Goal: Task Accomplishment & Management: Use online tool/utility

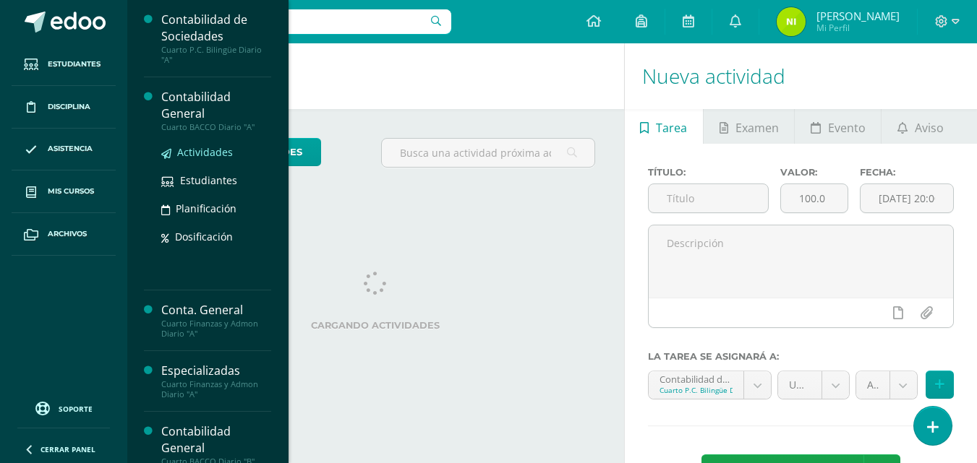
click at [182, 155] on span "Actividades" at bounding box center [205, 152] width 56 height 14
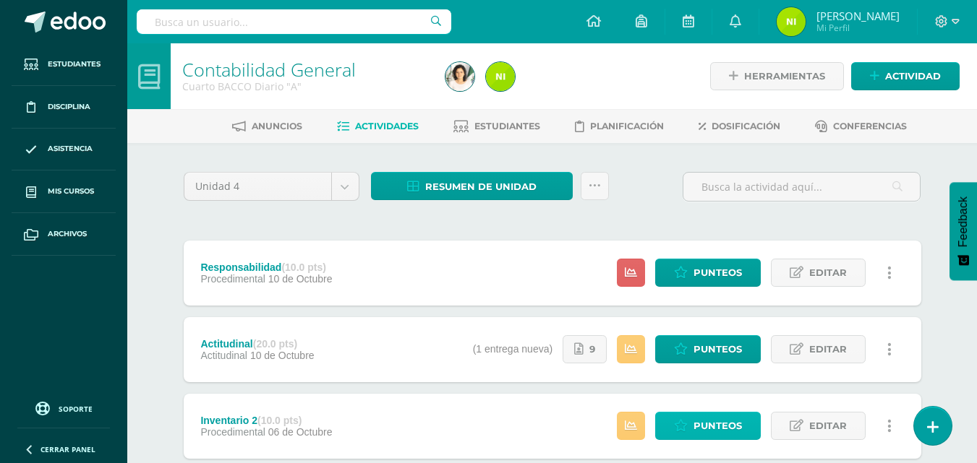
click at [690, 430] on link "Punteos" at bounding box center [708, 426] width 106 height 28
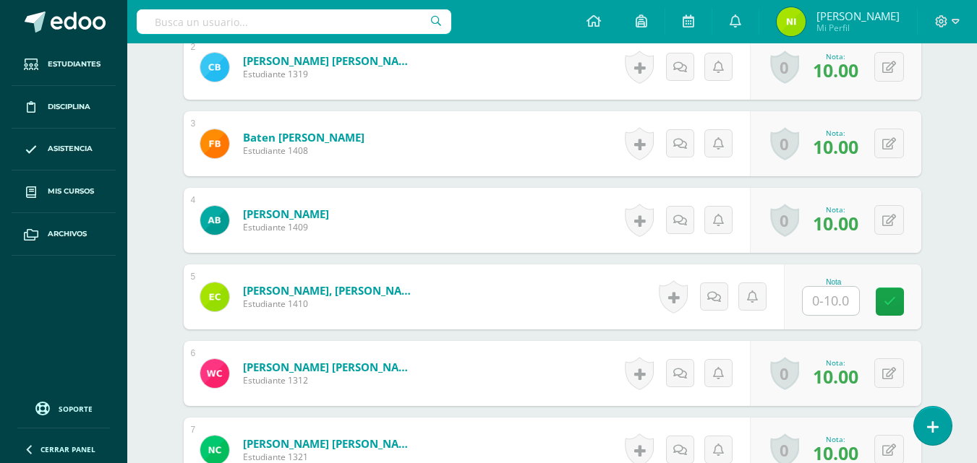
scroll to position [559, 0]
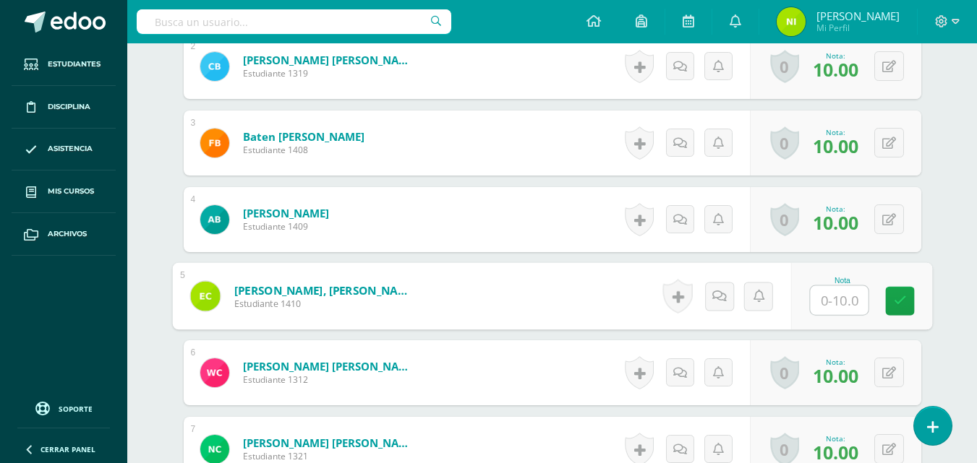
click at [831, 299] on input "text" at bounding box center [839, 300] width 58 height 29
type input "10"
click at [899, 302] on icon at bounding box center [899, 301] width 13 height 12
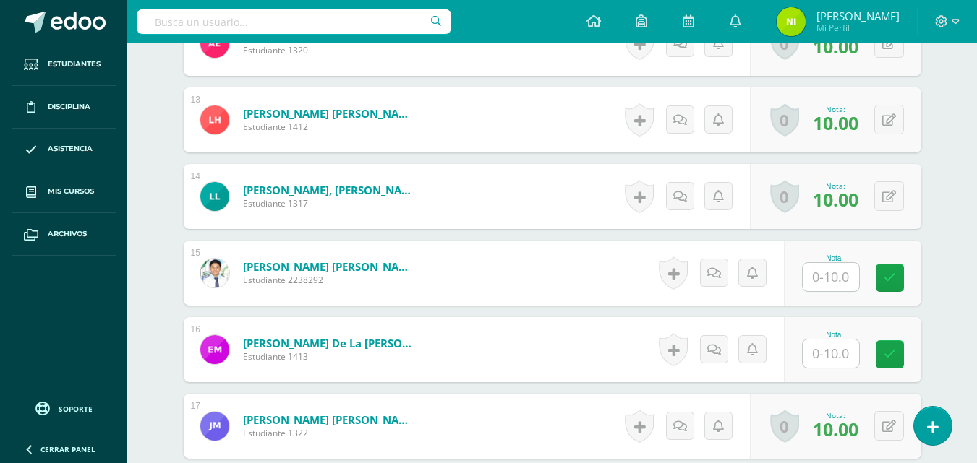
scroll to position [1525, 0]
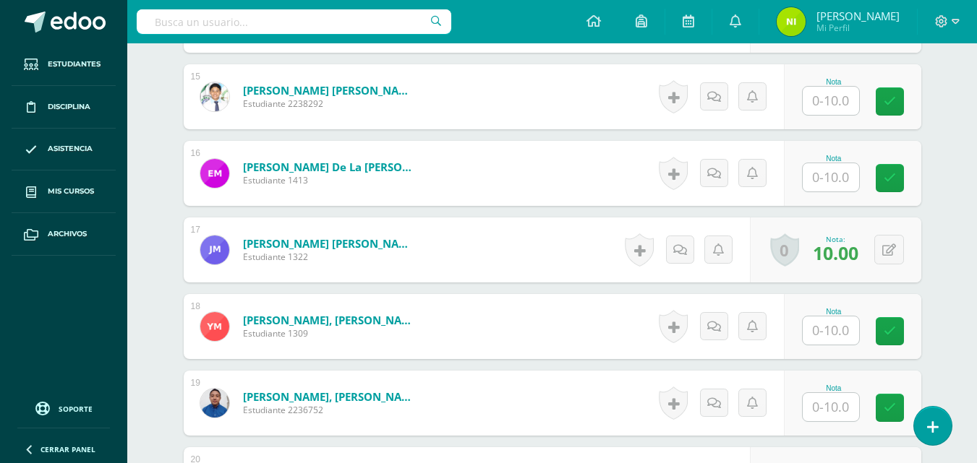
click at [832, 326] on input "text" at bounding box center [830, 331] width 56 height 28
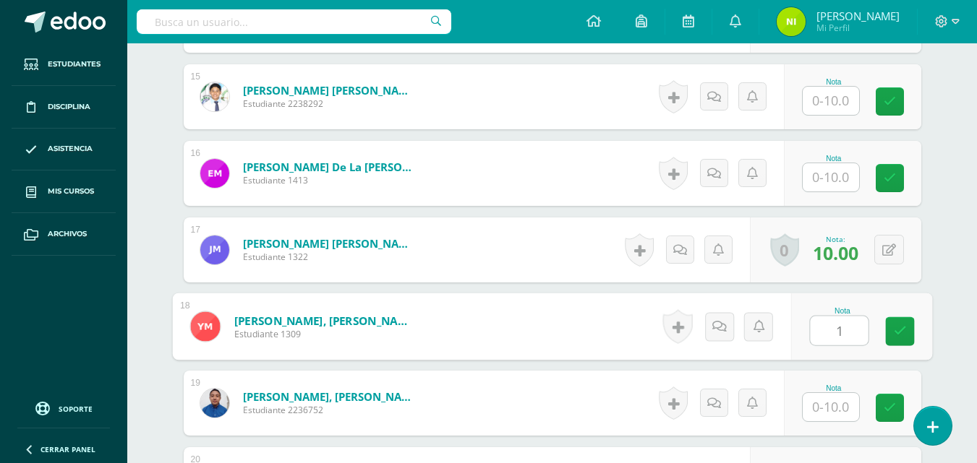
type input "10"
click at [886, 334] on link at bounding box center [899, 331] width 29 height 29
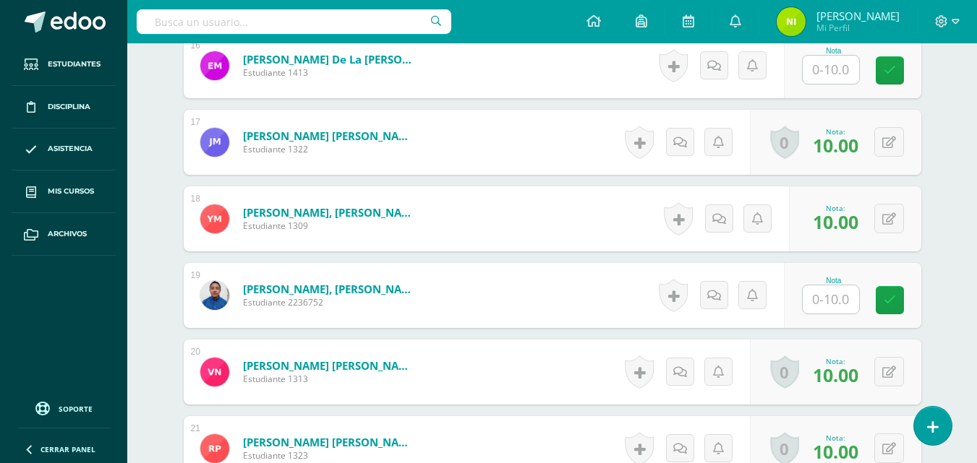
scroll to position [1731, 0]
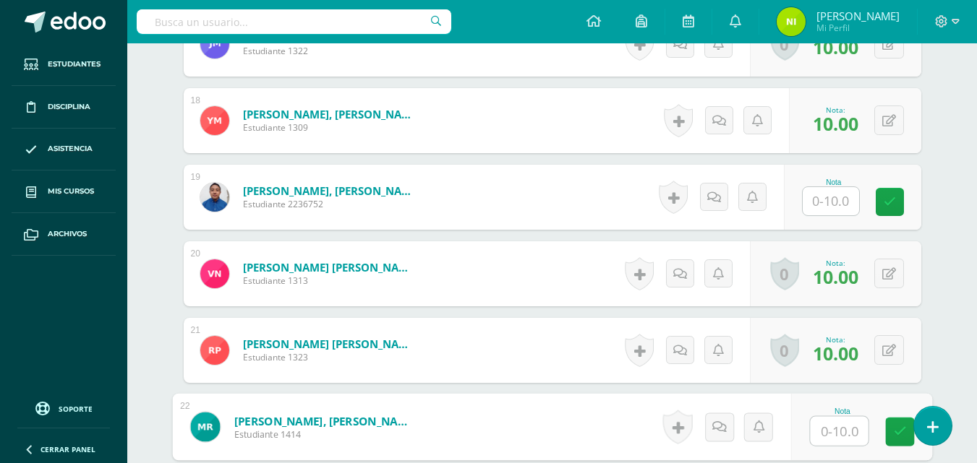
click at [823, 432] on input "text" at bounding box center [839, 431] width 58 height 29
type input "10"
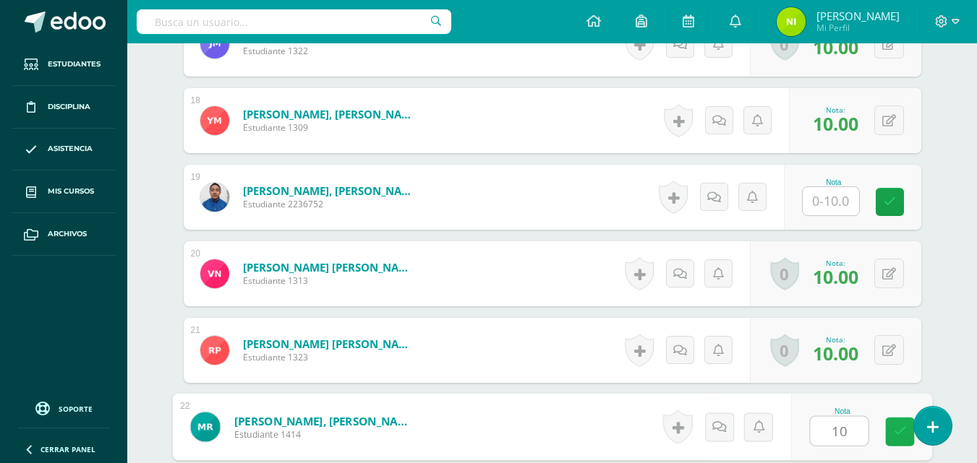
click at [892, 434] on link at bounding box center [899, 432] width 29 height 29
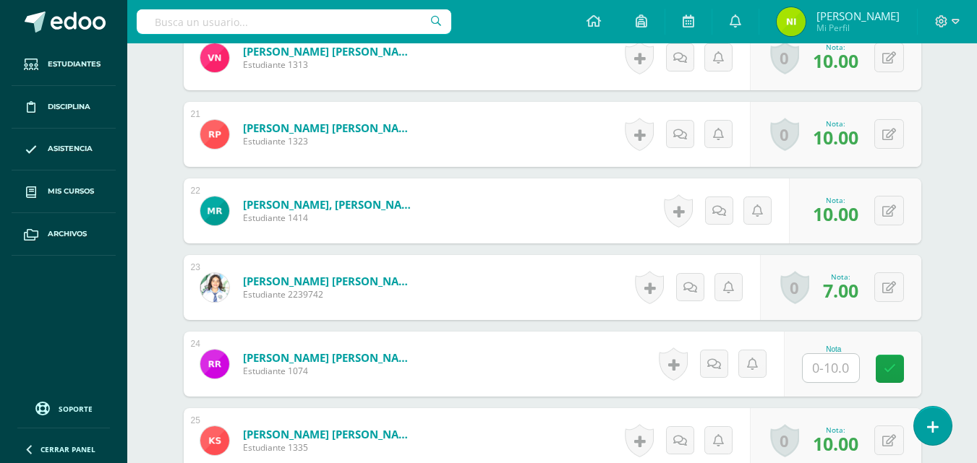
scroll to position [1961, 0]
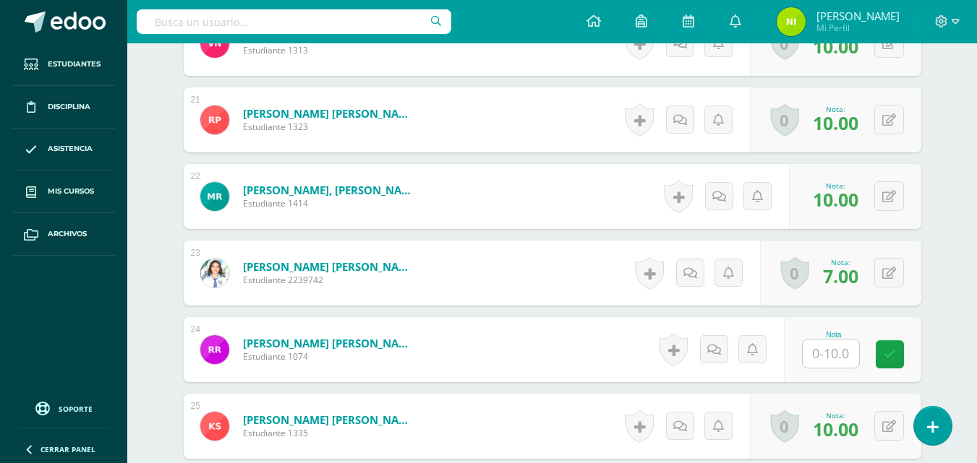
click at [703, 406] on div "Historial de actividad No hay historial para esta actividad Agregar Comentarios…" at bounding box center [685, 426] width 130 height 65
click at [825, 355] on input "text" at bounding box center [830, 354] width 56 height 28
type input "10"
click at [904, 356] on icon at bounding box center [899, 354] width 13 height 12
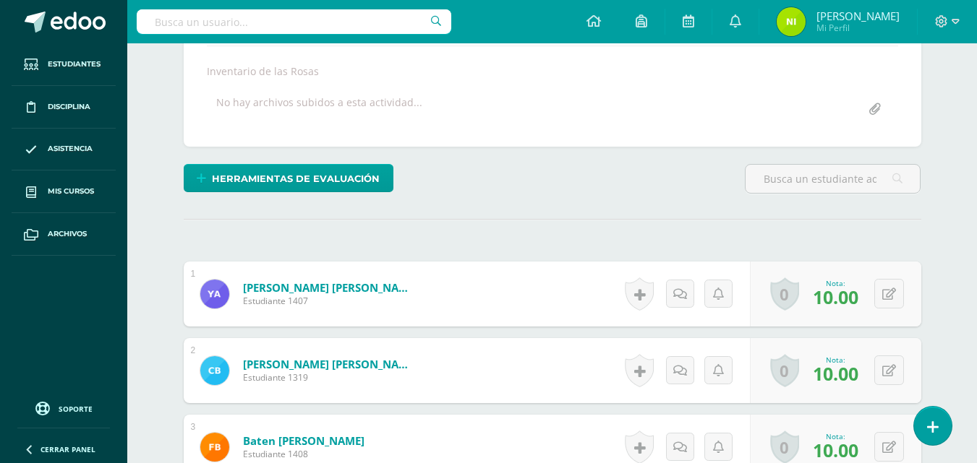
scroll to position [142, 0]
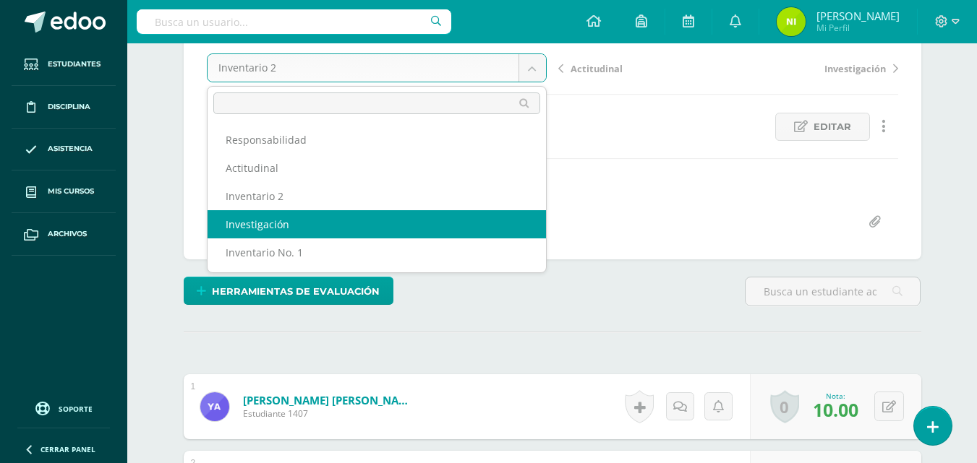
select select "/dashboard/teacher/grade-activity/84267/"
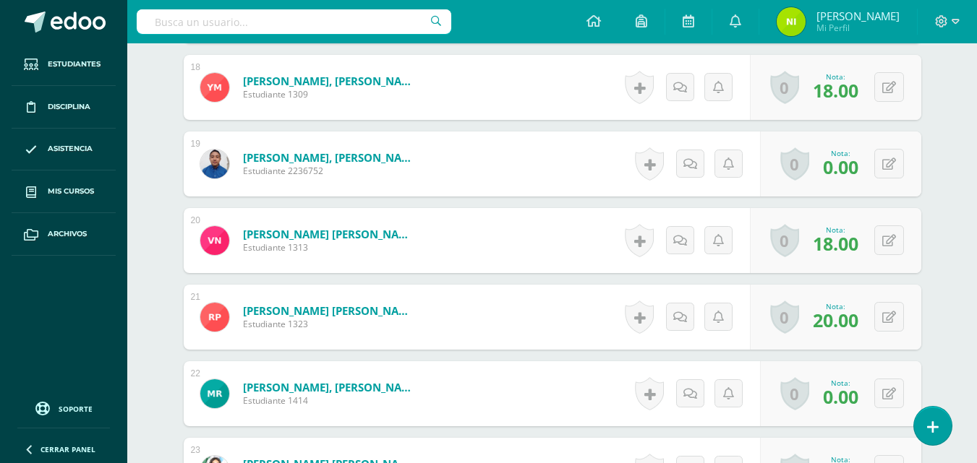
scroll to position [1783, 0]
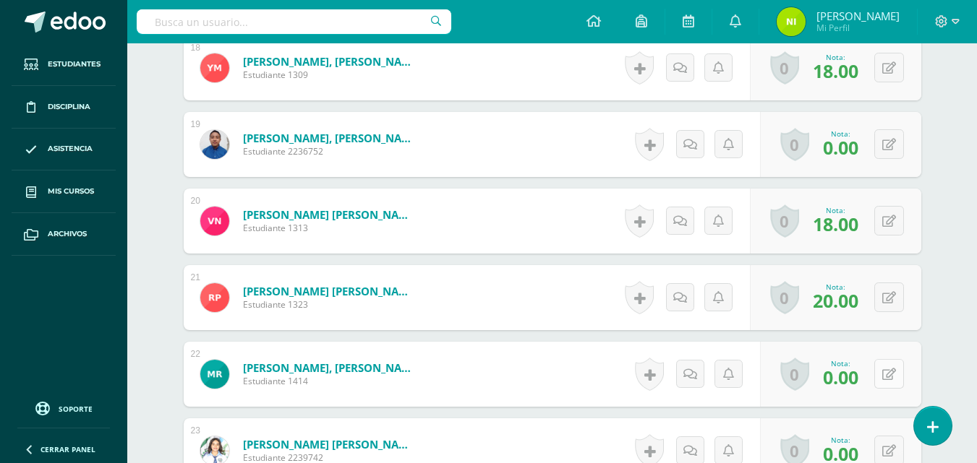
click at [884, 373] on button at bounding box center [889, 374] width 30 height 30
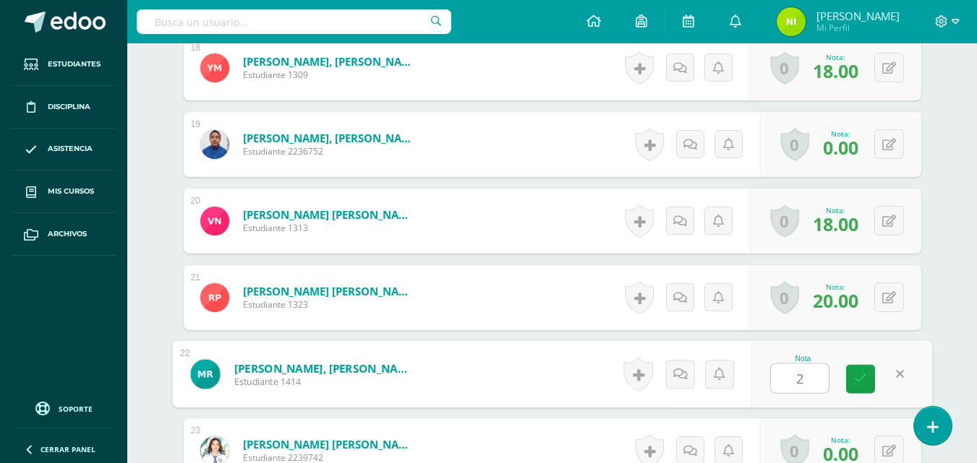
type input "20"
click at [871, 379] on link at bounding box center [860, 379] width 29 height 29
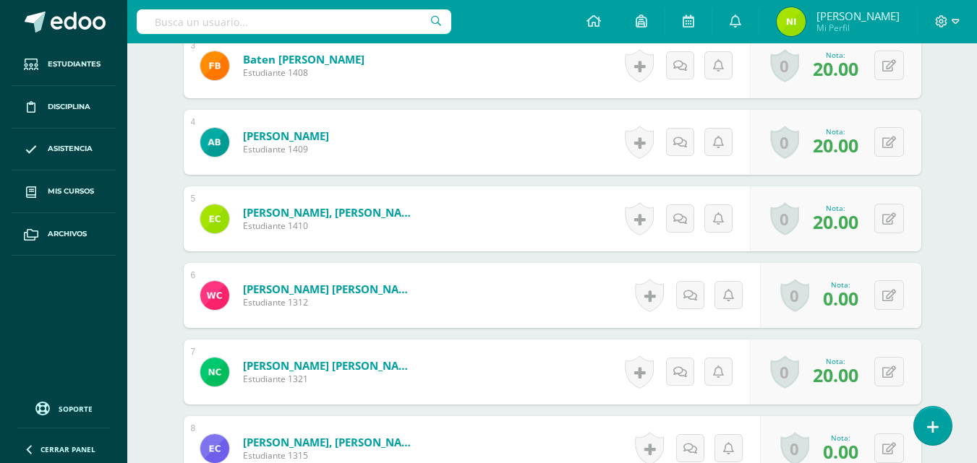
scroll to position [661, 0]
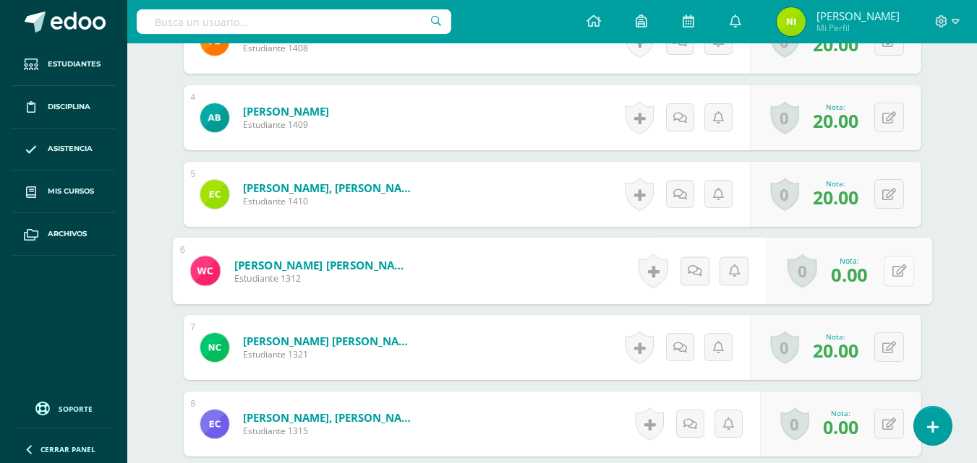
click at [888, 266] on button at bounding box center [898, 271] width 30 height 30
type input "20"
click at [860, 278] on icon at bounding box center [860, 276] width 13 height 12
click at [857, 277] on icon at bounding box center [860, 276] width 13 height 12
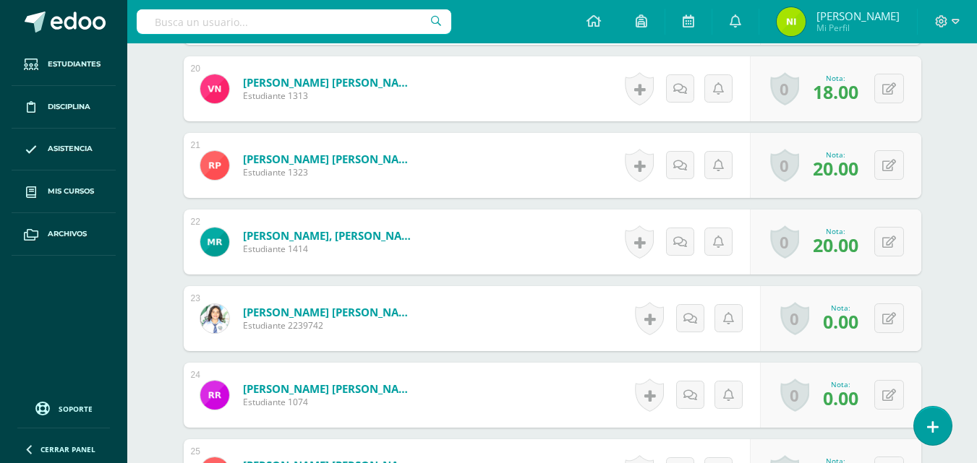
scroll to position [1921, 0]
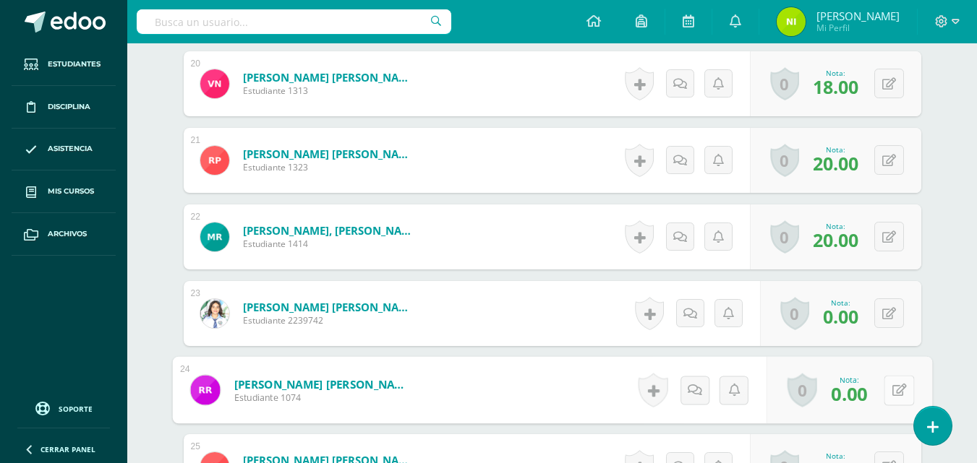
click at [886, 396] on button at bounding box center [898, 390] width 30 height 30
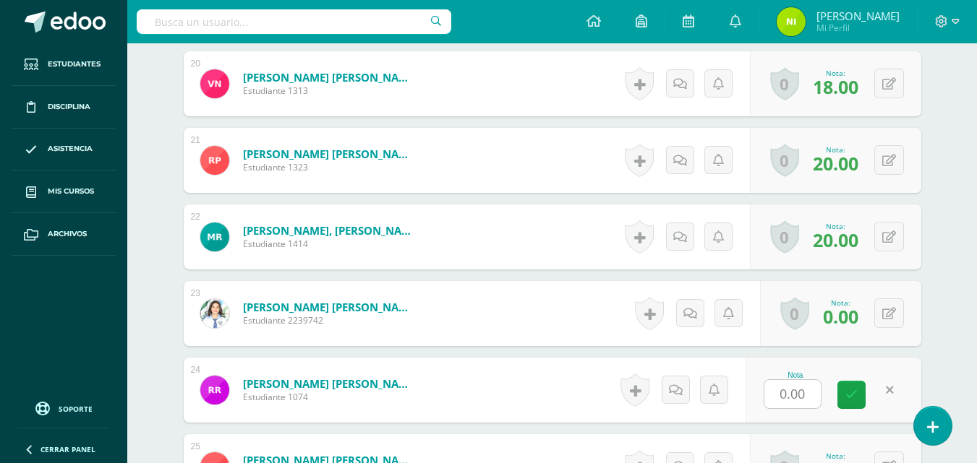
click at [888, 396] on link at bounding box center [889, 390] width 28 height 28
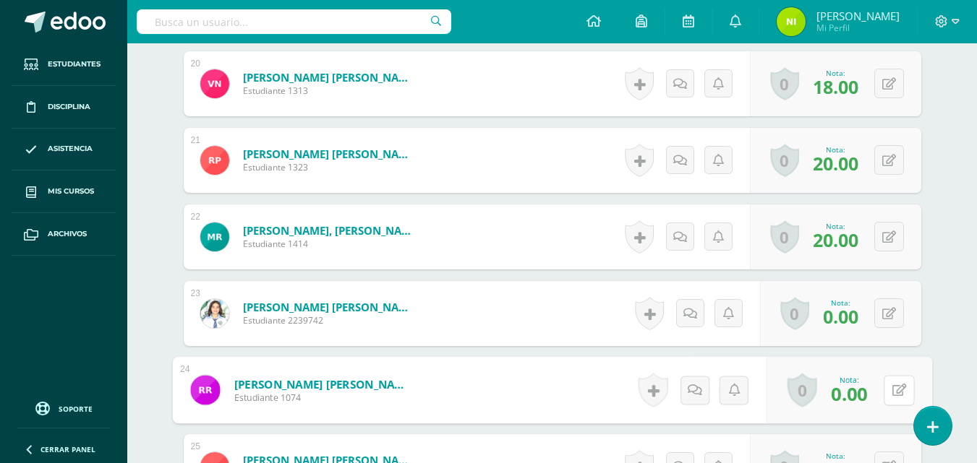
click at [888, 396] on button at bounding box center [898, 390] width 30 height 30
type input "20"
click at [867, 398] on link at bounding box center [860, 395] width 29 height 29
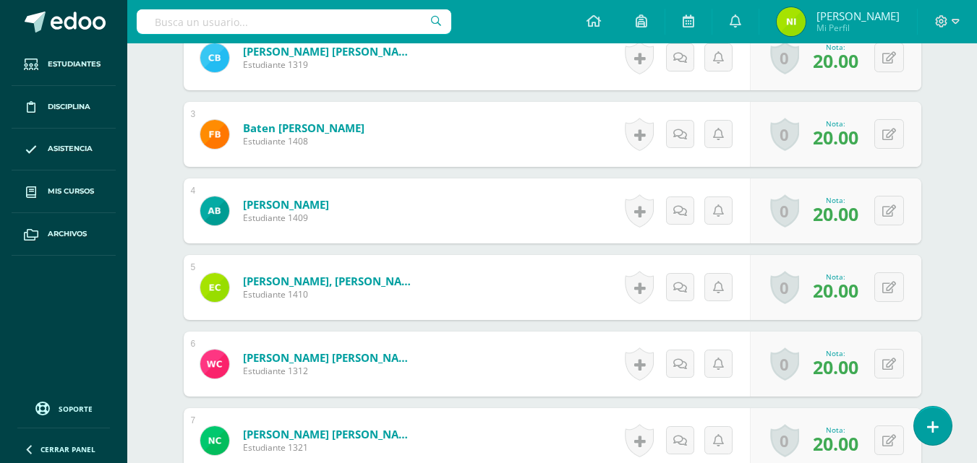
scroll to position [136, 0]
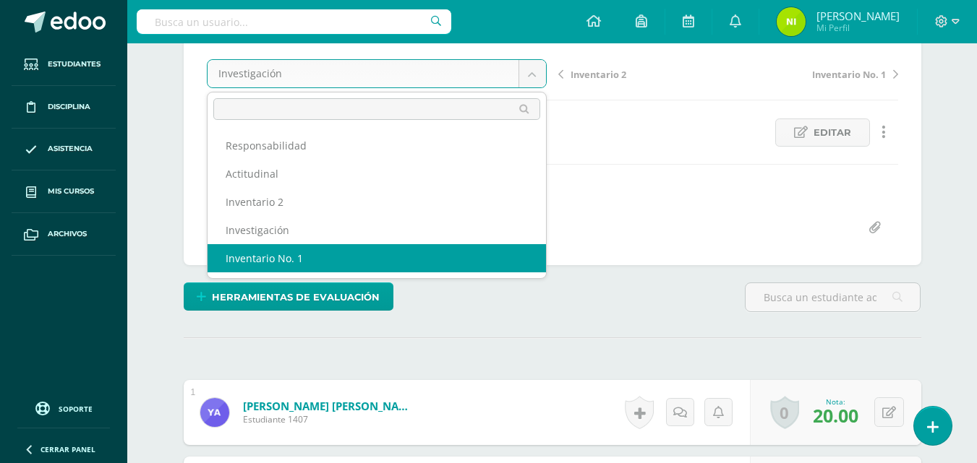
select select "/dashboard/teacher/grade-activity/84268/"
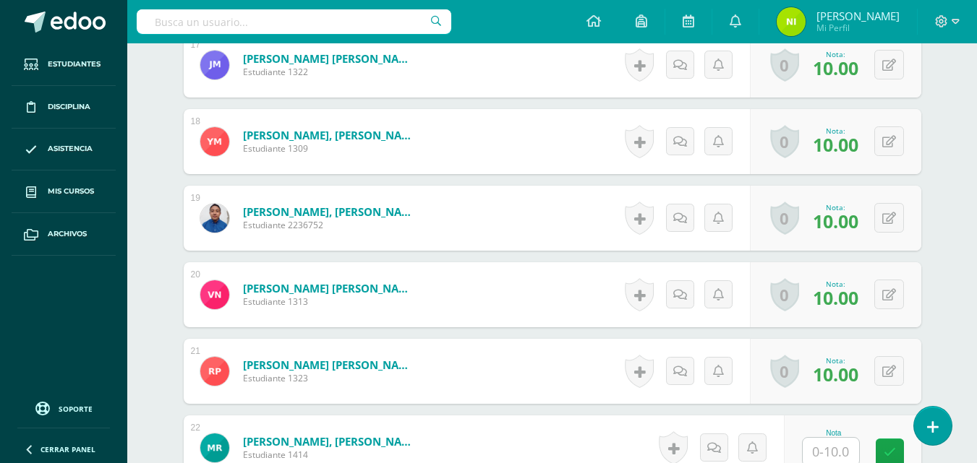
scroll to position [1724, 0]
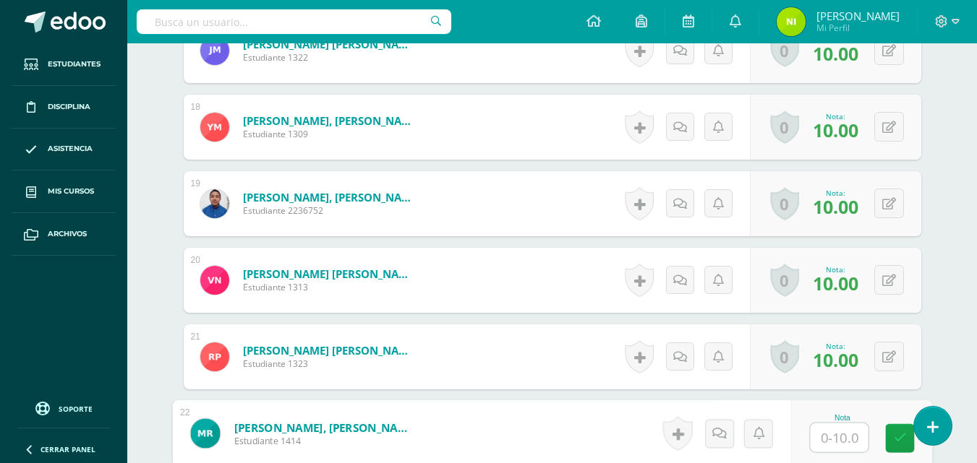
click at [831, 441] on input "text" at bounding box center [839, 438] width 58 height 29
type input "10"
click at [899, 442] on icon at bounding box center [899, 438] width 13 height 12
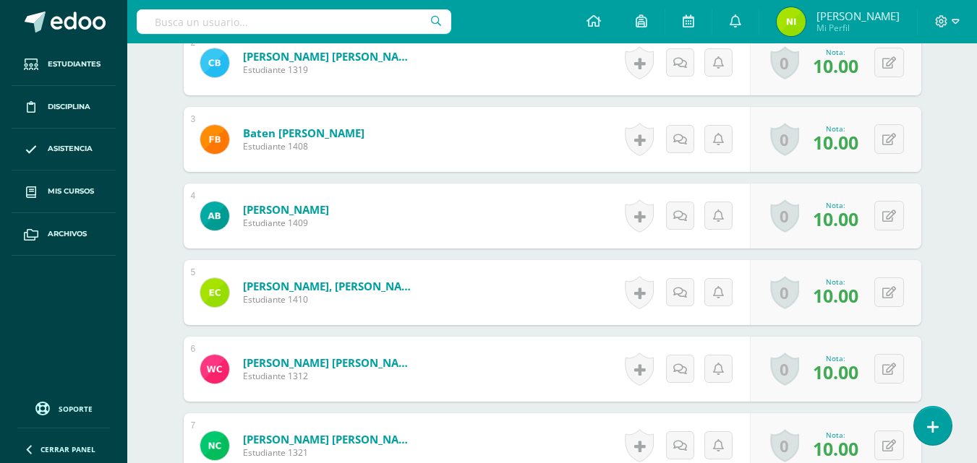
scroll to position [0, 0]
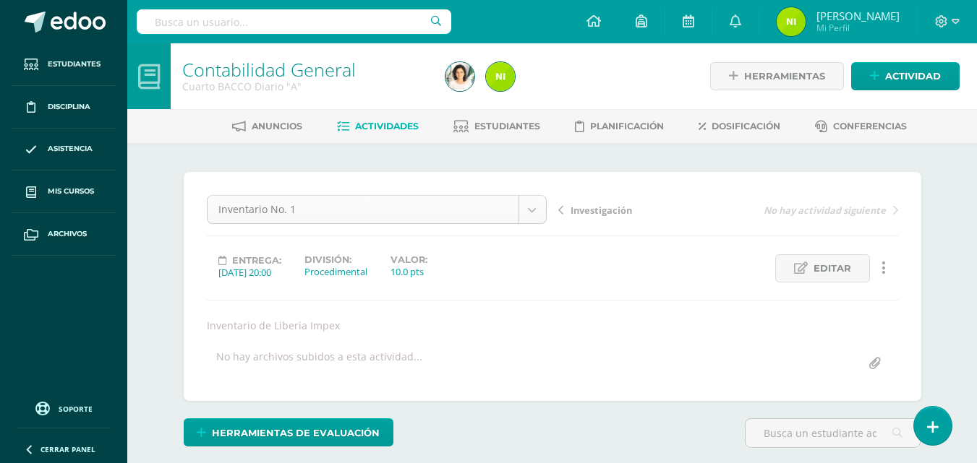
drag, startPoint x: 978, startPoint y: 23, endPoint x: 531, endPoint y: 197, distance: 479.5
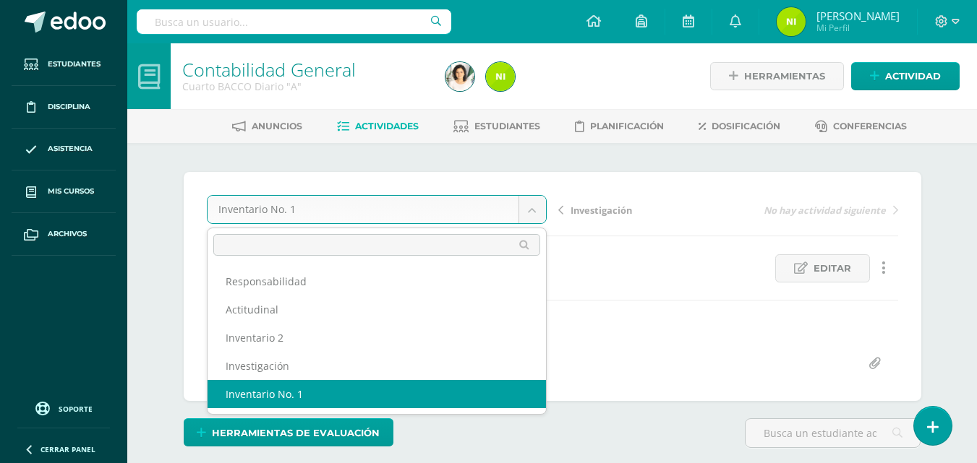
drag, startPoint x: 531, startPoint y: 197, endPoint x: 526, endPoint y: 218, distance: 21.1
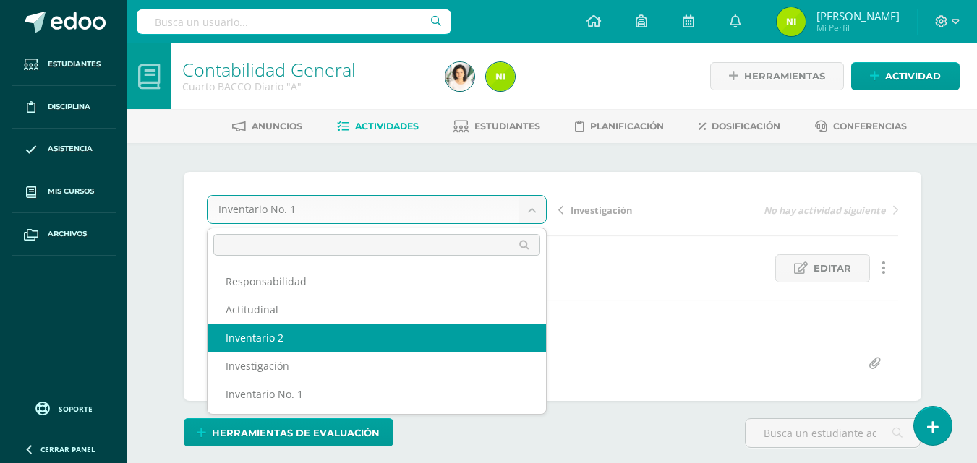
select select "/dashboard/teacher/grade-activity/84875/"
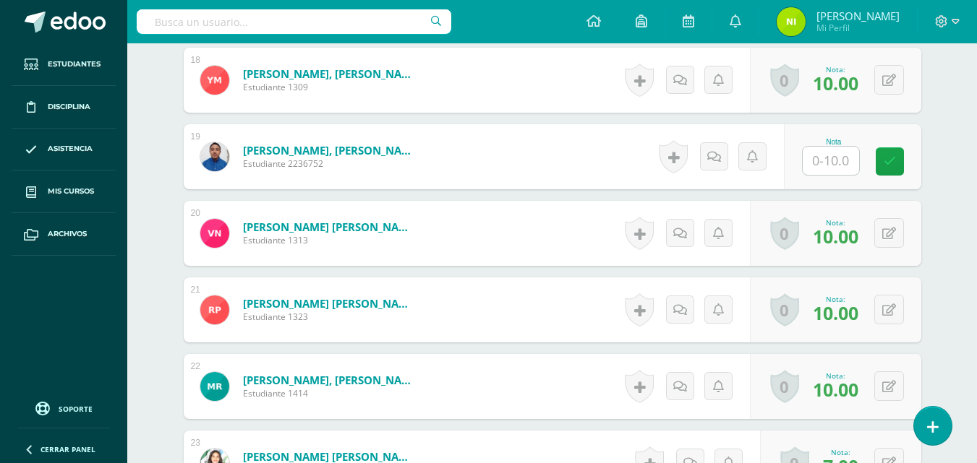
scroll to position [1767, 0]
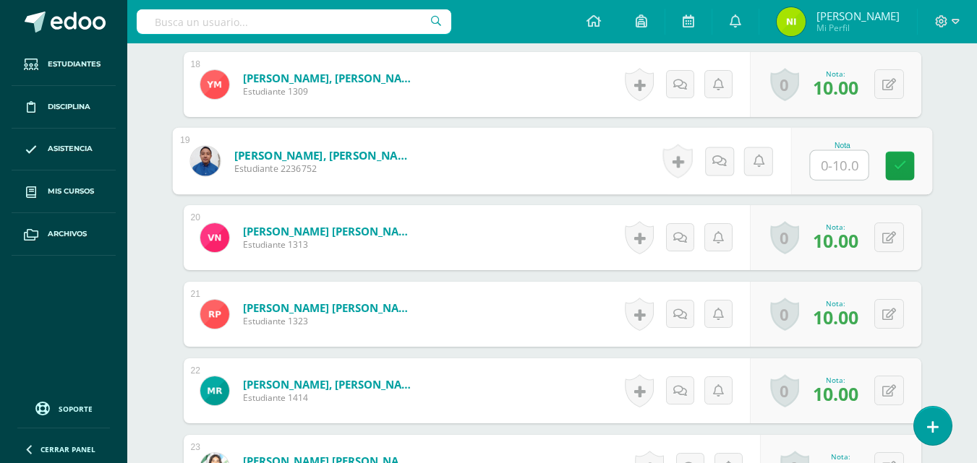
click at [838, 166] on input "text" at bounding box center [839, 165] width 58 height 29
type input "10"
click at [898, 168] on icon at bounding box center [899, 166] width 13 height 12
